Goal: Browse casually

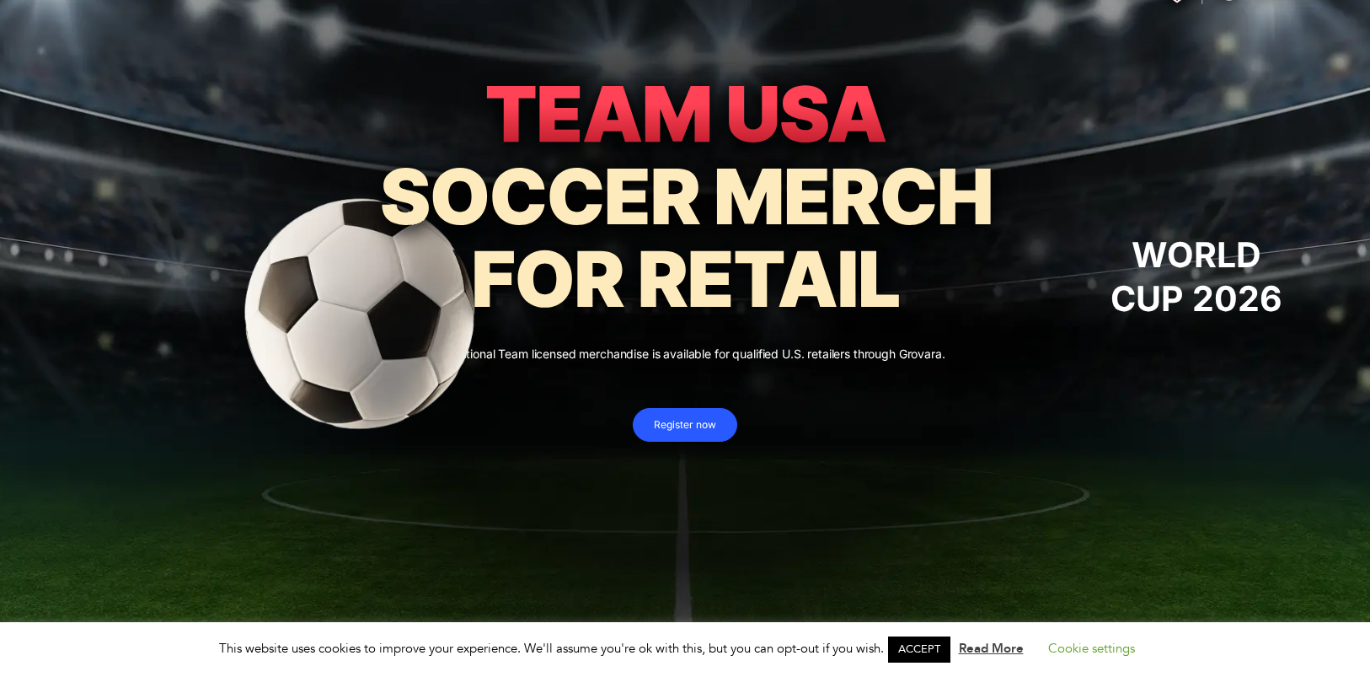
scroll to position [54, 0]
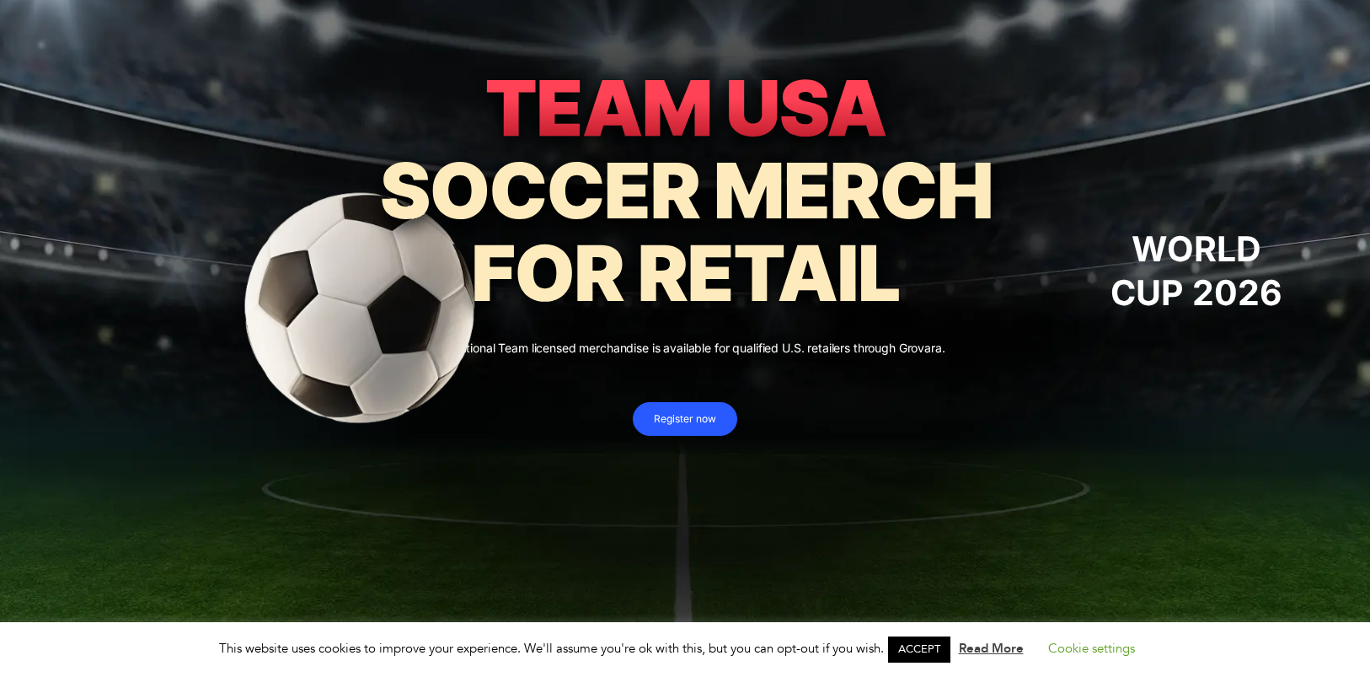
click at [634, 347] on div at bounding box center [377, 302] width 563 height 438
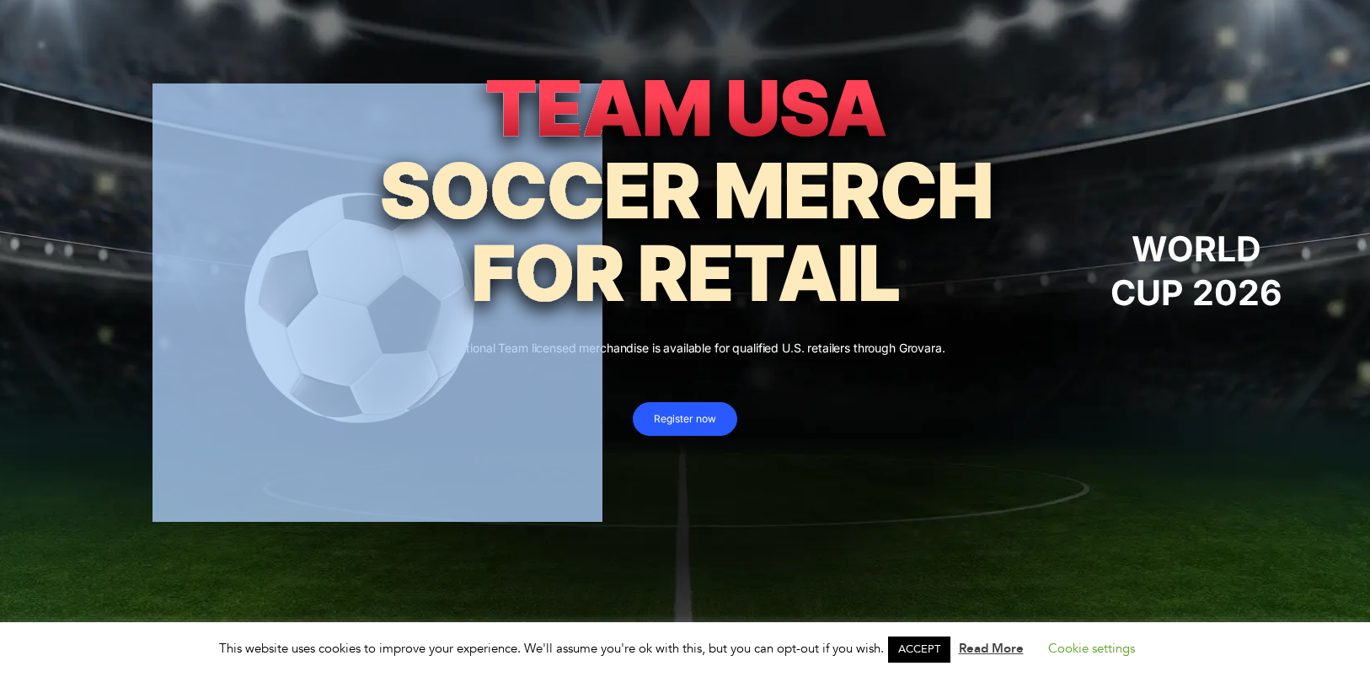
click at [634, 347] on div at bounding box center [377, 302] width 563 height 438
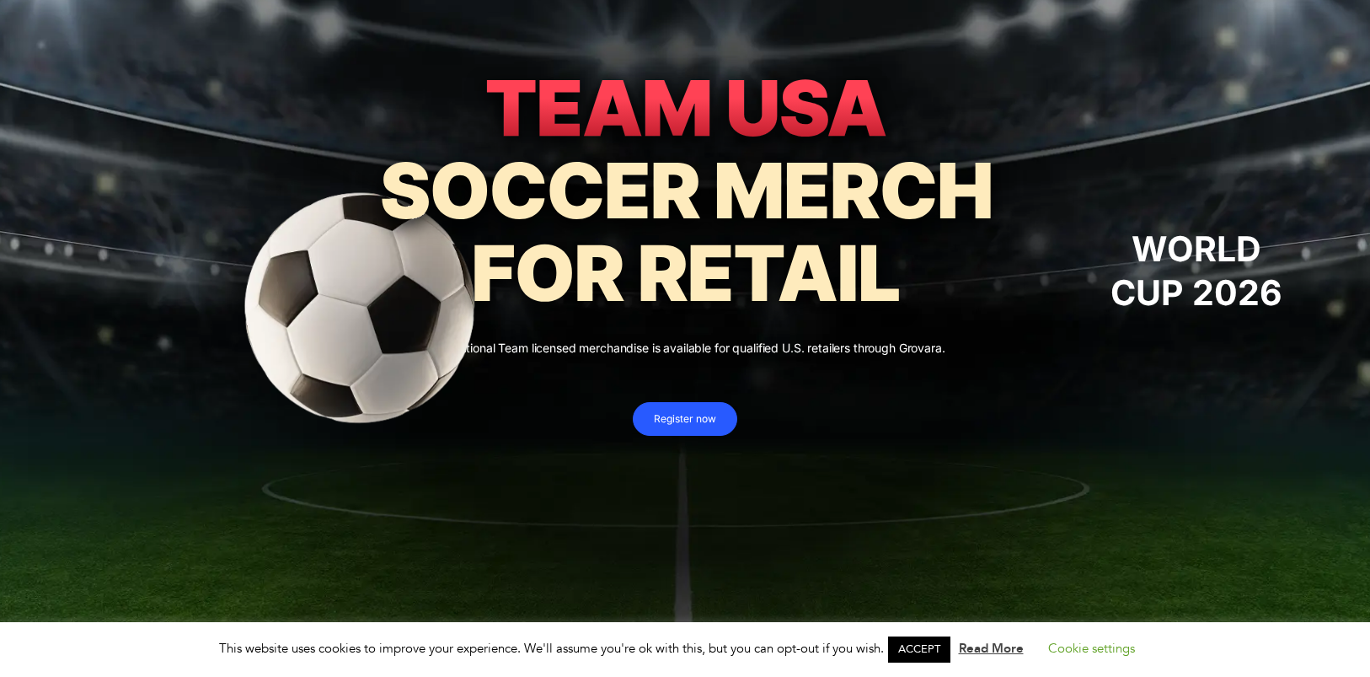
click at [667, 351] on p "U.S. National Team licensed merchandise is available for qualified U.S. retaile…" at bounding box center [685, 347] width 1337 height 24
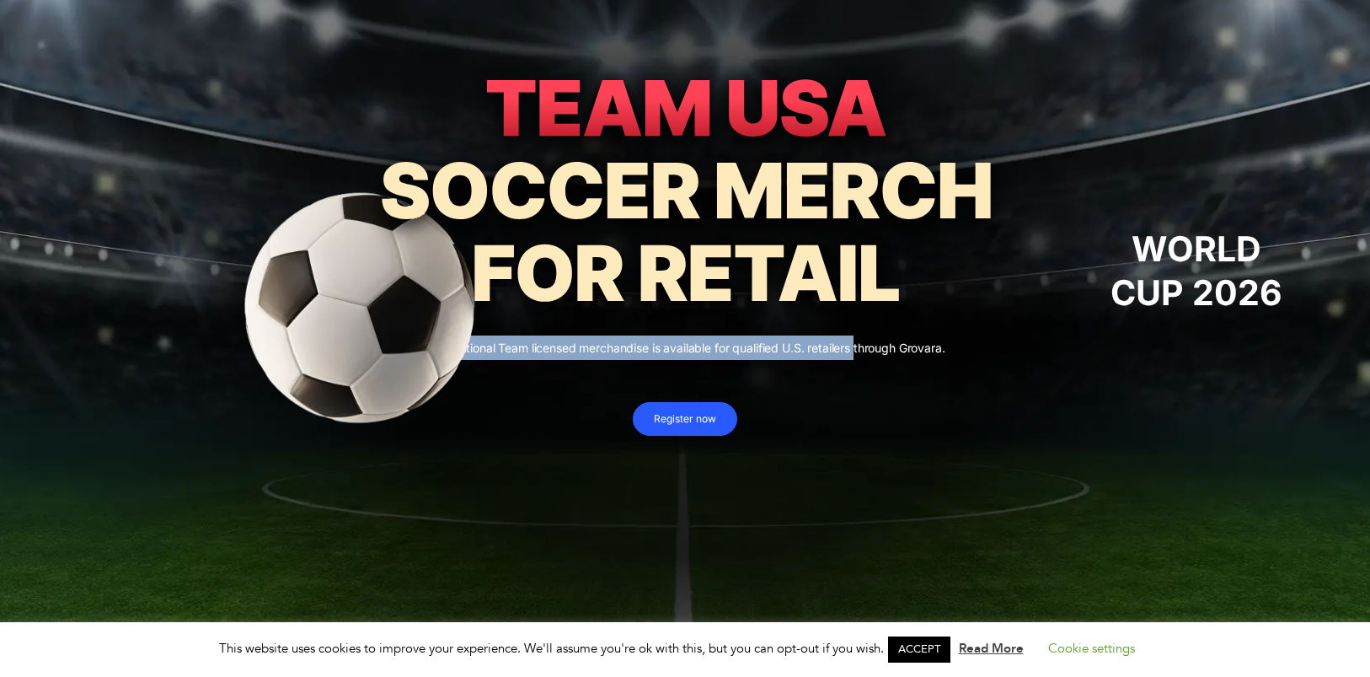
drag, startPoint x: 855, startPoint y: 358, endPoint x: 559, endPoint y: 205, distance: 334.0
click at [559, 205] on div "WORLD CUP 2026 U.S. National Team licensed merchandise is available for qualifi…" at bounding box center [685, 238] width 1370 height 394
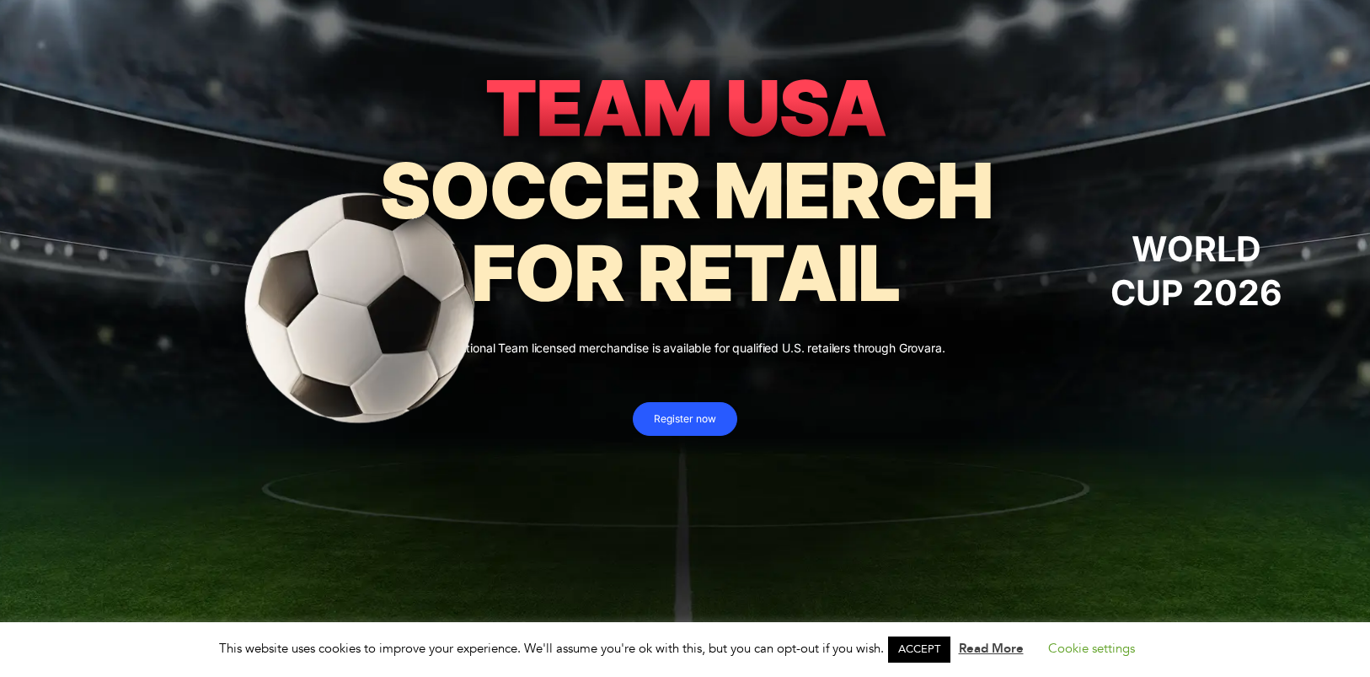
click at [559, 205] on icon at bounding box center [686, 232] width 609 height 140
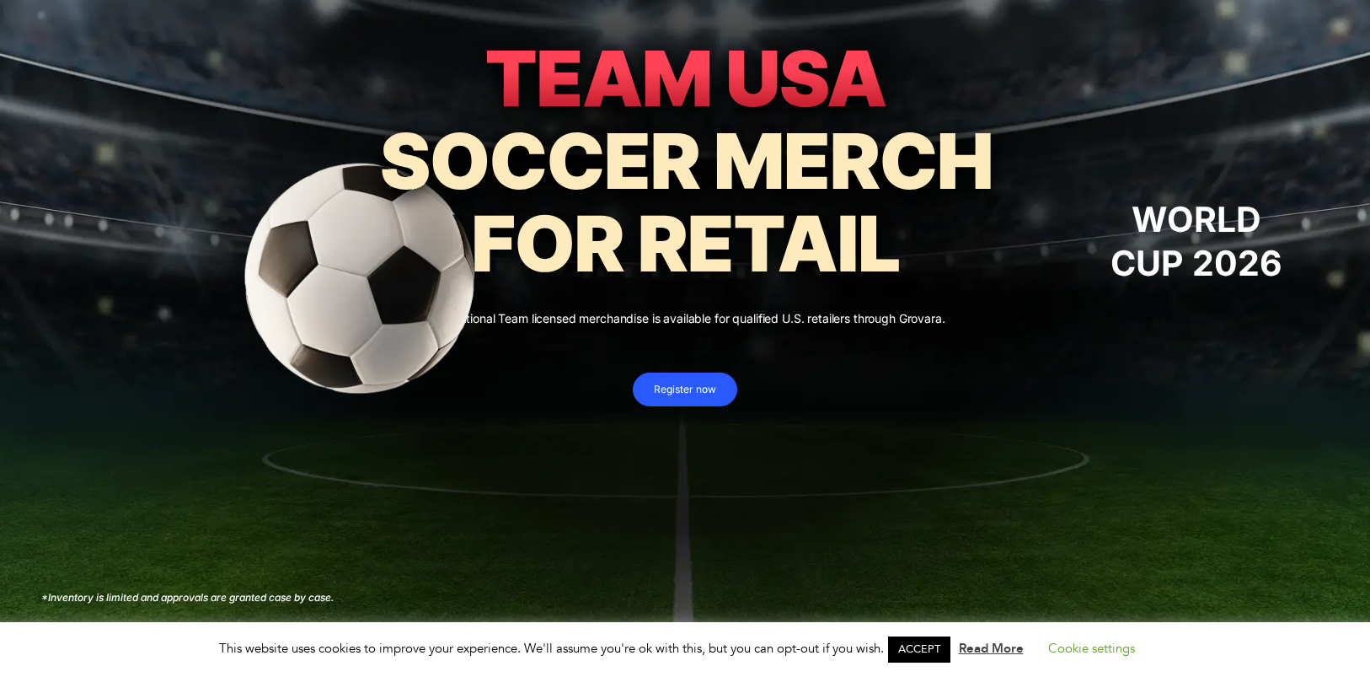
scroll to position [0, 0]
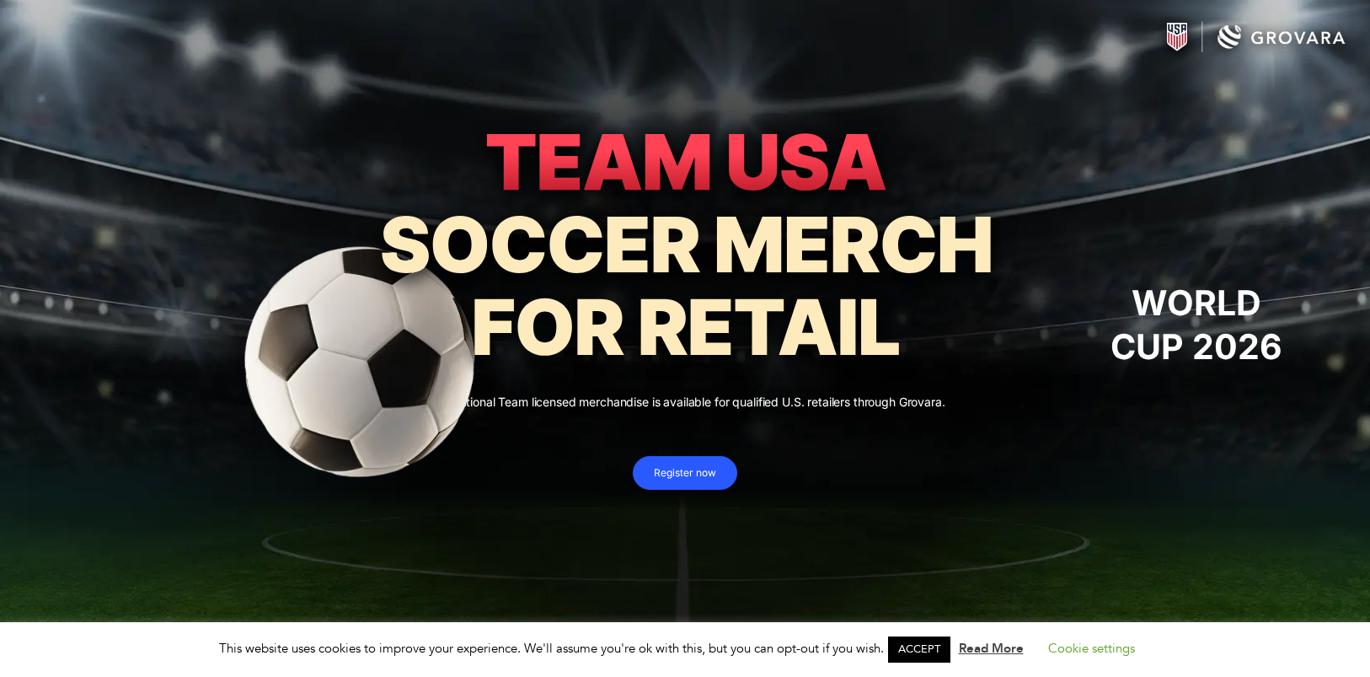
click at [773, 337] on icon at bounding box center [685, 251] width 646 height 260
click at [818, 263] on icon at bounding box center [686, 286] width 609 height 140
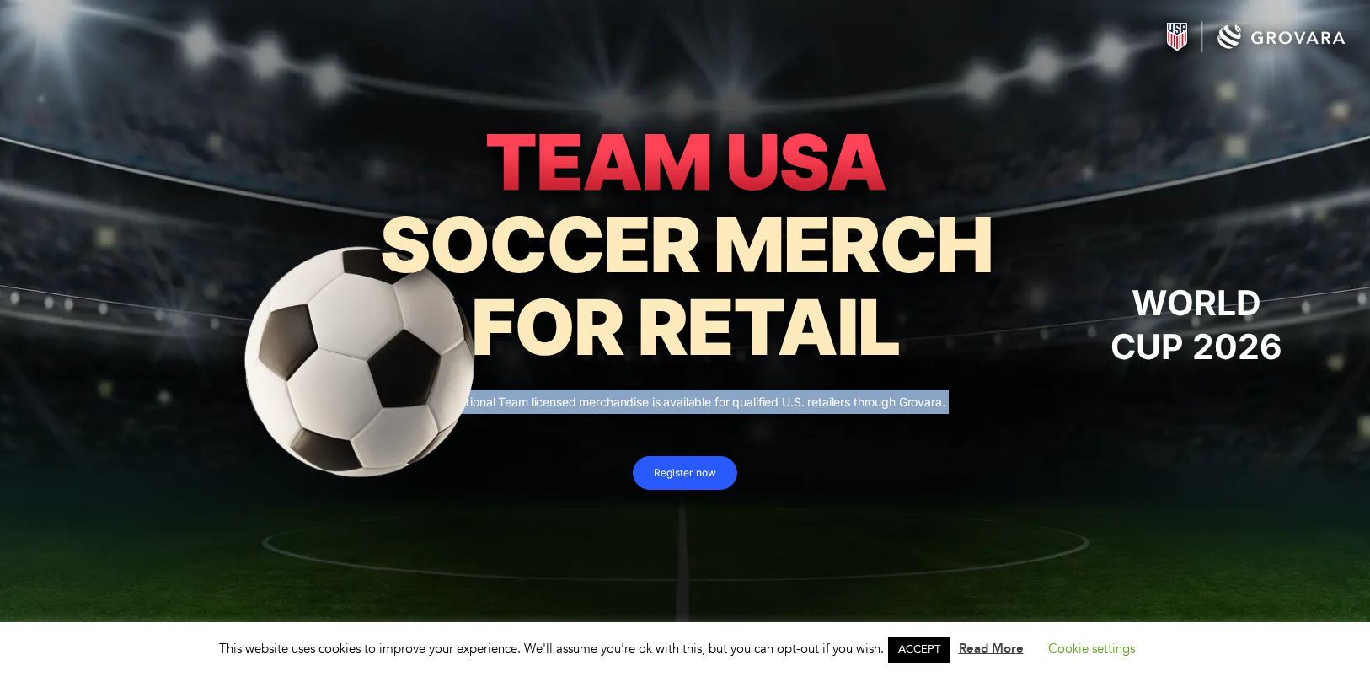
click at [818, 263] on icon at bounding box center [686, 286] width 609 height 140
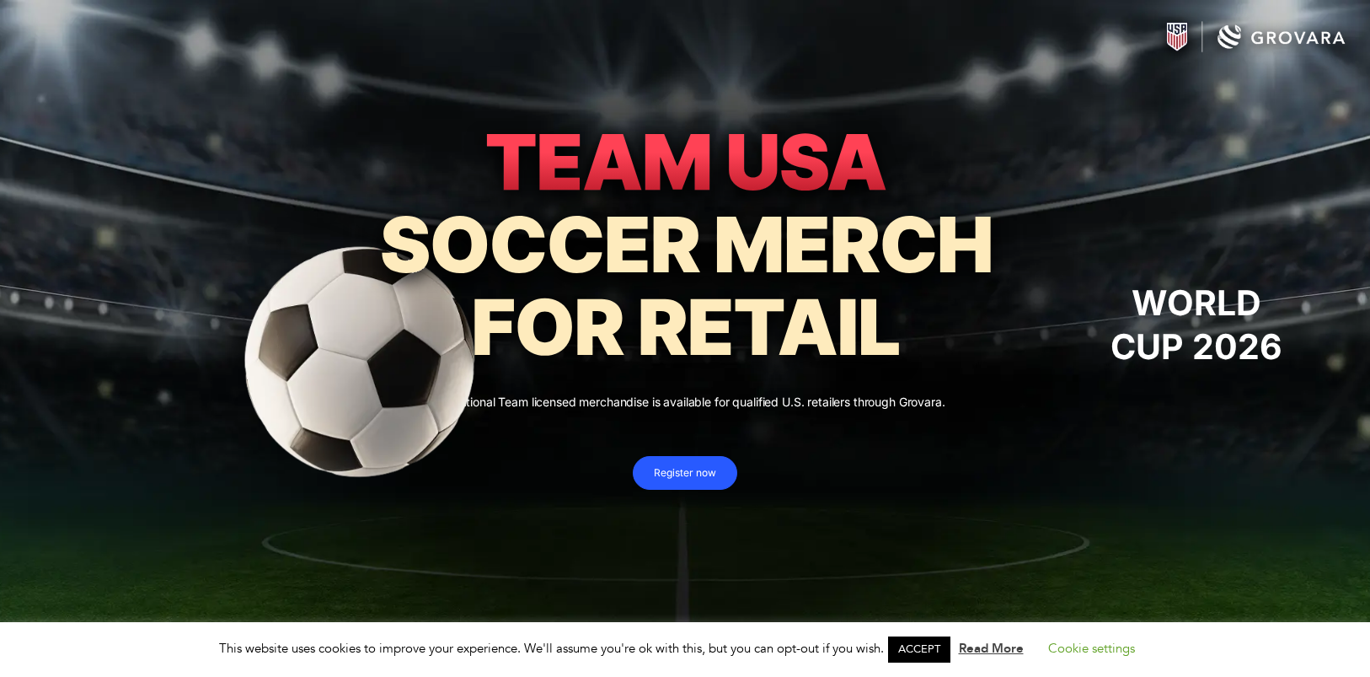
click at [921, 212] on icon at bounding box center [685, 251] width 646 height 260
